Goal: Information Seeking & Learning: Learn about a topic

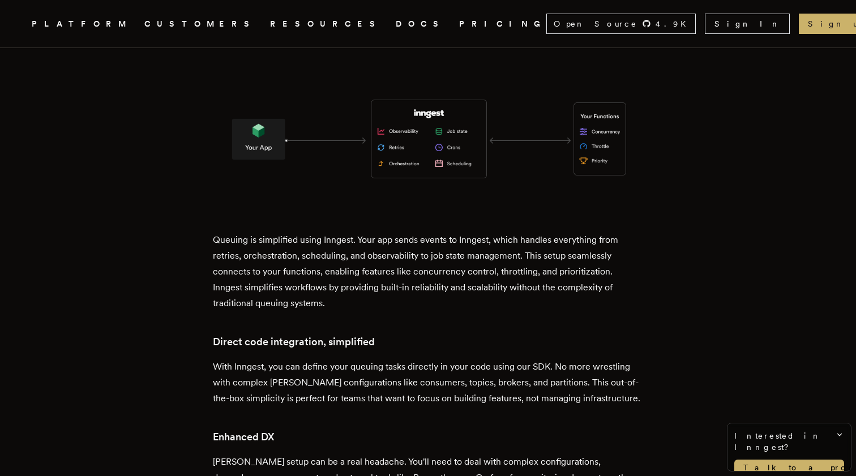
scroll to position [1842, 0]
click at [472, 360] on p "With Inngest, you can define your queuing tasks directly in your code using our…" at bounding box center [428, 384] width 431 height 48
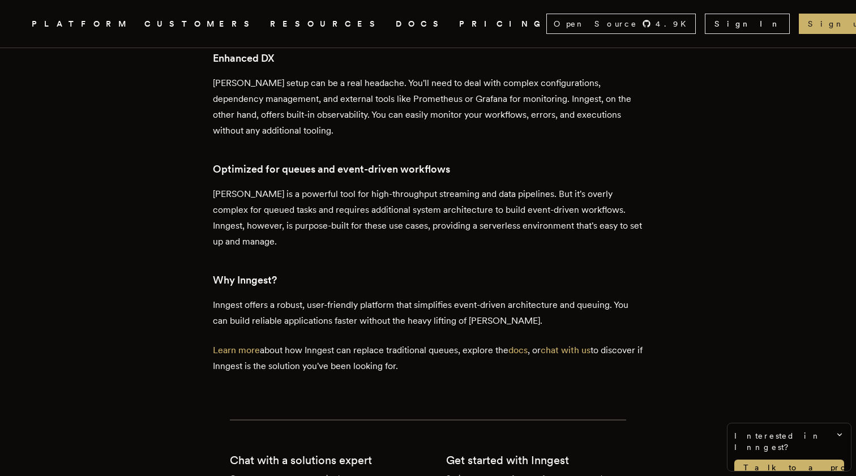
scroll to position [2270, 0]
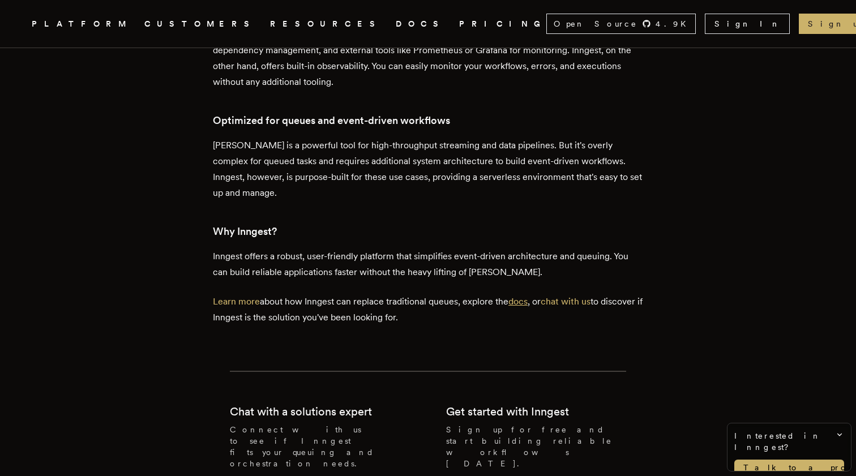
click at [521, 296] on link "docs" at bounding box center [518, 301] width 19 height 11
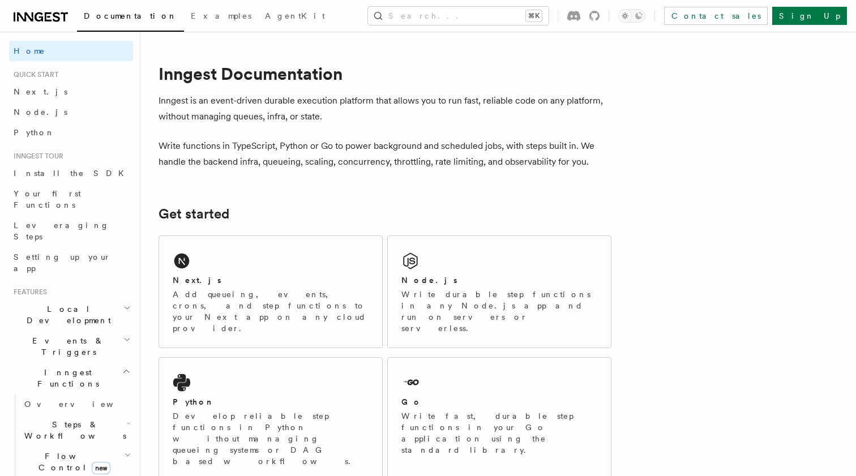
click at [70, 335] on span "Events & Triggers" at bounding box center [66, 346] width 114 height 23
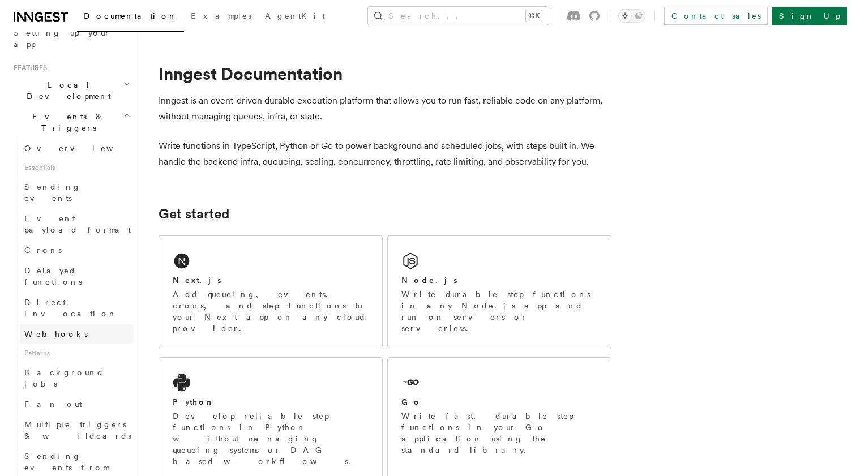
scroll to position [225, 0]
click at [73, 420] on span "Multiple triggers & wildcards" at bounding box center [77, 430] width 107 height 20
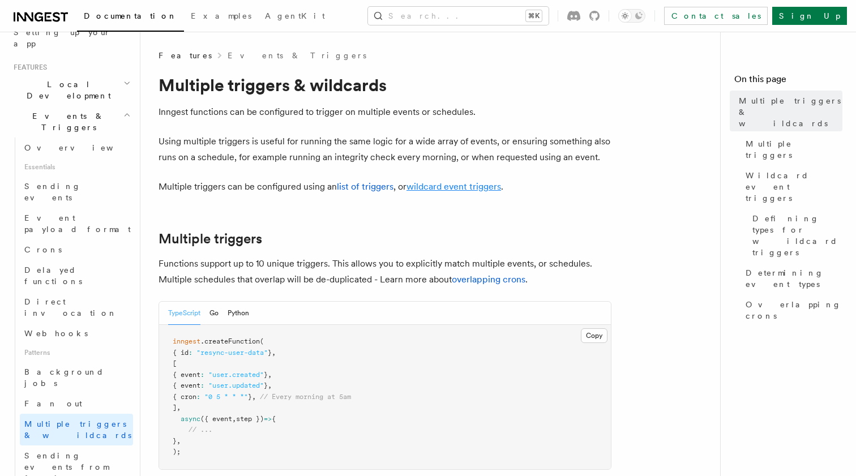
click at [461, 188] on link "wildcard event triggers" at bounding box center [454, 186] width 95 height 11
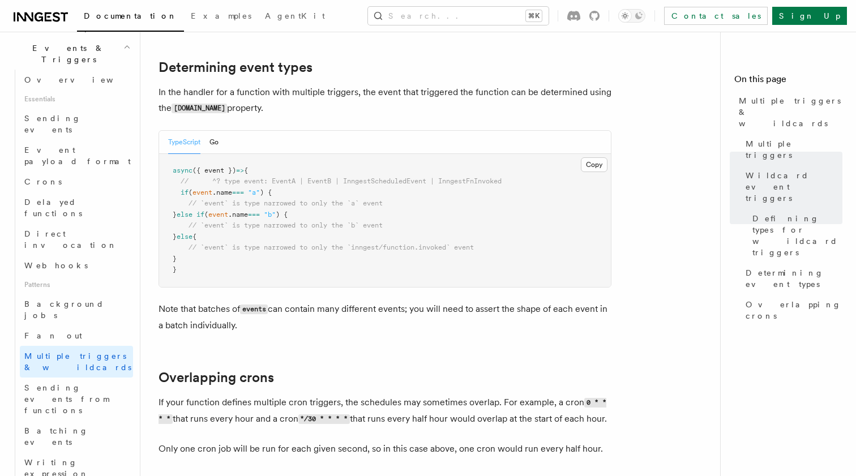
scroll to position [297, 0]
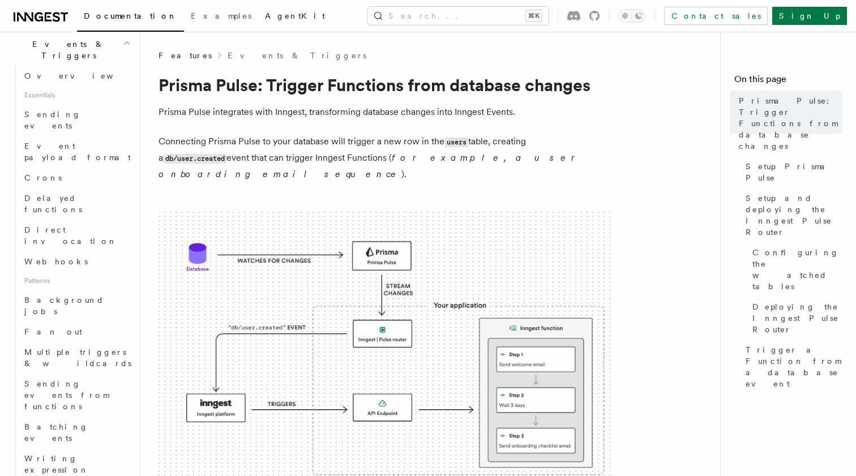
click at [265, 17] on span "AgentKit" at bounding box center [295, 15] width 60 height 9
click at [514, 13] on button "Search... ⌘K" at bounding box center [458, 16] width 181 height 18
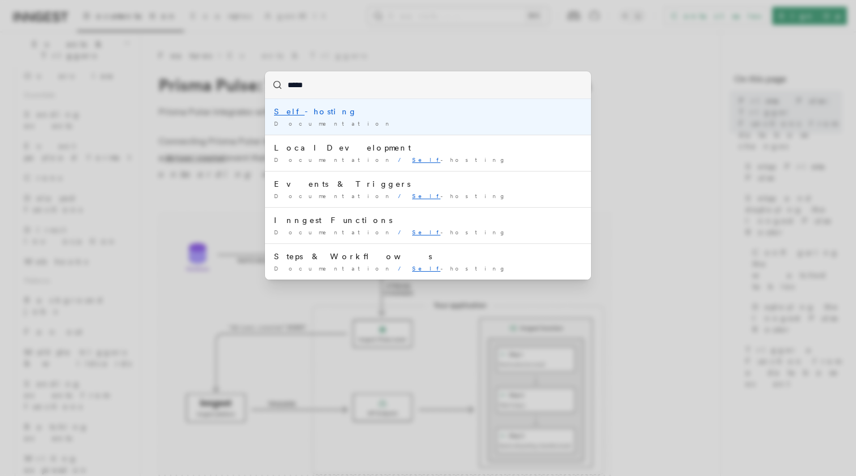
type input "******"
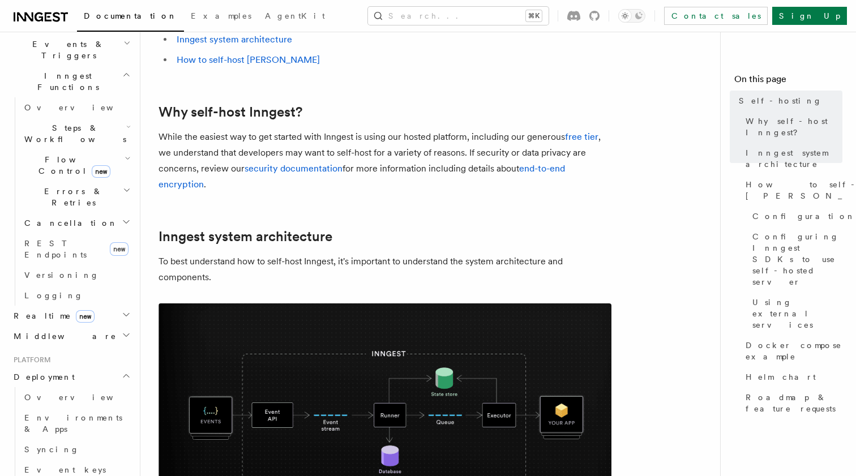
scroll to position [129, 0]
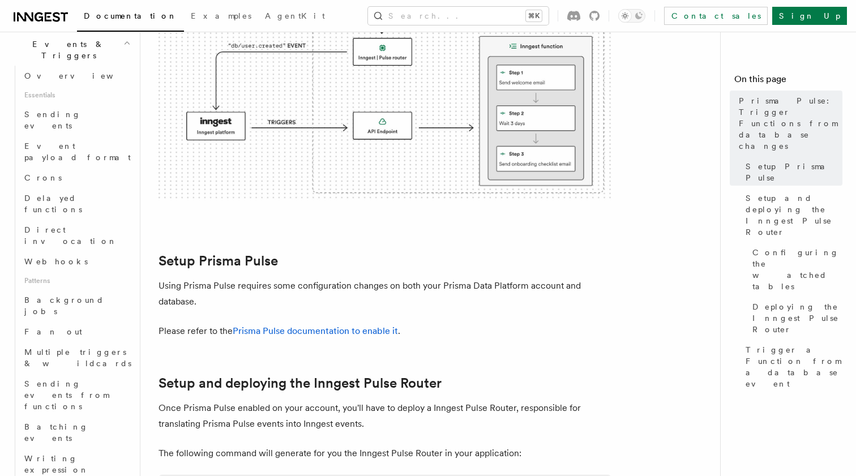
scroll to position [319, 0]
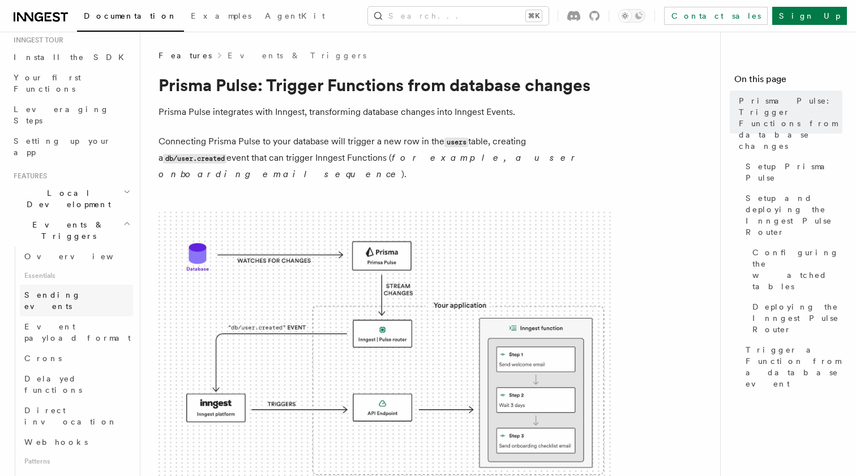
scroll to position [130, 0]
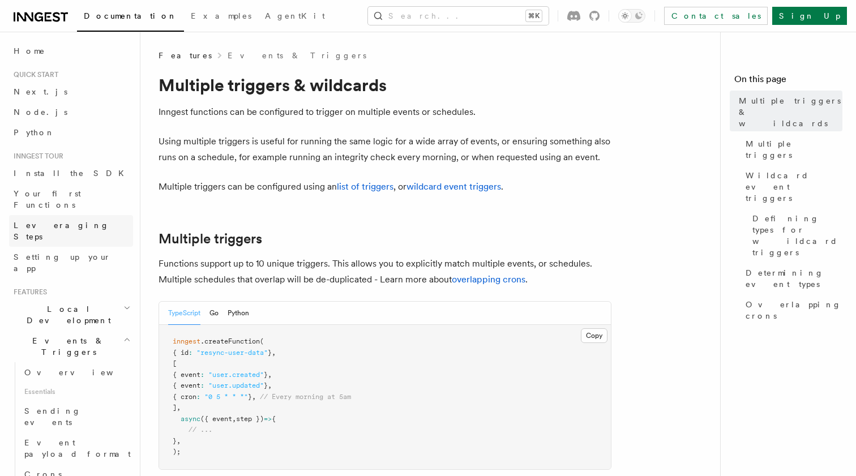
click at [89, 215] on link "Leveraging Steps" at bounding box center [71, 231] width 124 height 32
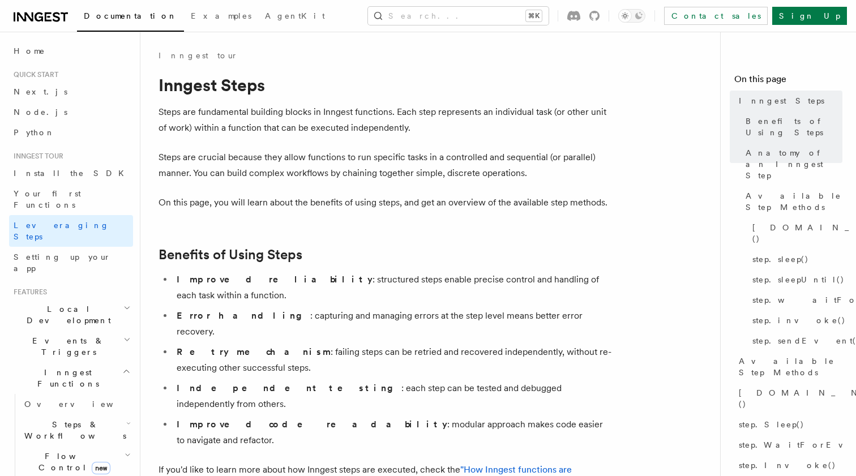
click at [111, 415] on h2 "Steps & Workflows" at bounding box center [76, 431] width 113 height 32
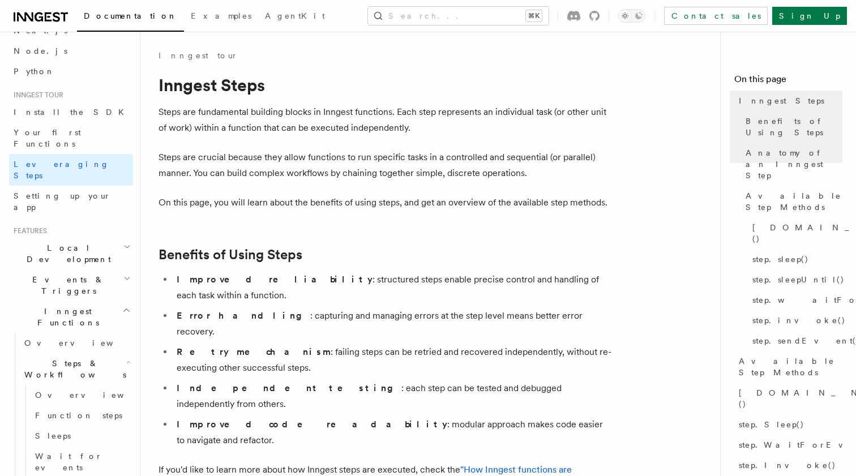
scroll to position [78, 0]
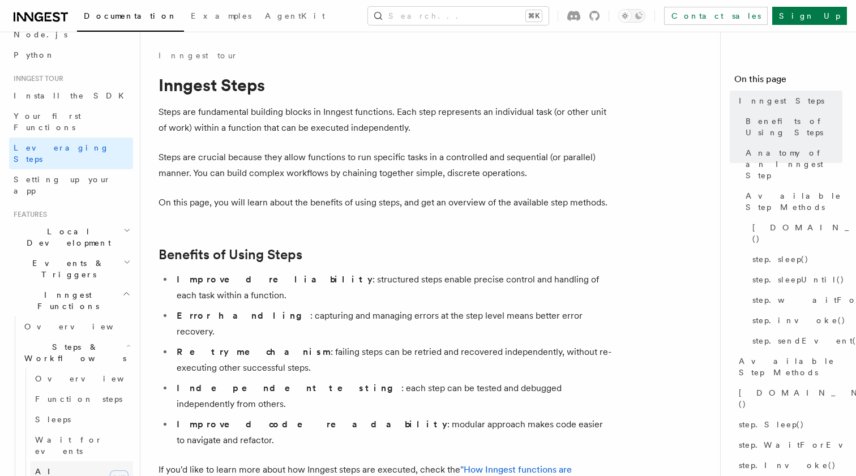
click at [75, 467] on span "AI Inference" at bounding box center [68, 477] width 66 height 20
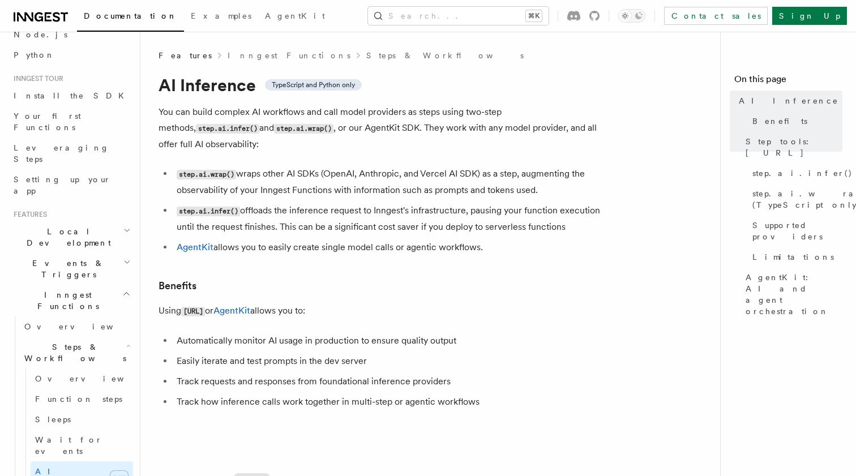
click at [127, 342] on icon "button" at bounding box center [128, 346] width 5 height 9
click at [492, 174] on li "step.ai.wrap() wraps other AI SDKs (OpenAI, Anthropic, and Vercel AI SDK) as a …" at bounding box center [392, 182] width 438 height 32
